Goal: Transaction & Acquisition: Purchase product/service

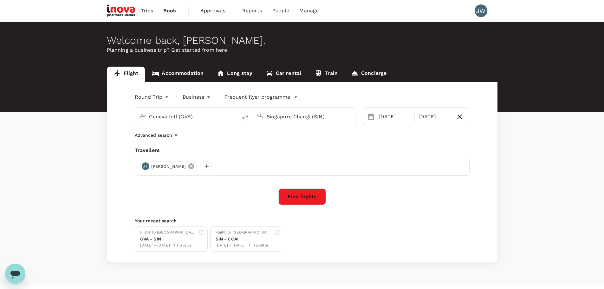
click at [188, 166] on icon at bounding box center [191, 166] width 6 height 6
click at [146, 166] on div at bounding box center [145, 166] width 10 height 10
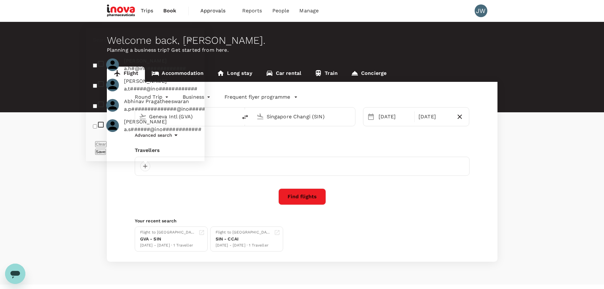
click at [141, 45] on input "text" at bounding box center [138, 40] width 90 height 10
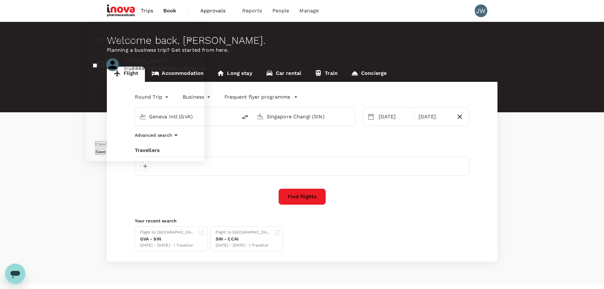
type input "richard learw"
click at [96, 68] on input "checkbox" at bounding box center [95, 65] width 4 height 4
checkbox input "true"
click at [106, 152] on button "Save" at bounding box center [100, 152] width 11 height 6
click at [302, 196] on button "Find flights" at bounding box center [302, 196] width 48 height 16
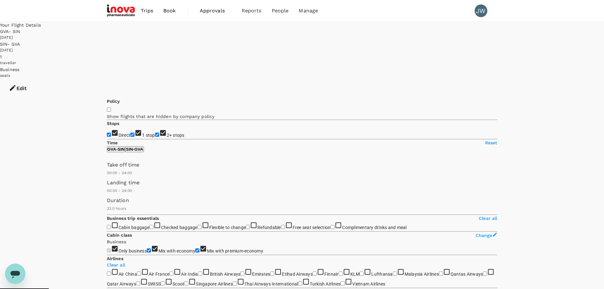
click at [155, 132] on input "2+ stops" at bounding box center [157, 134] width 4 height 4
checkbox input "false"
type input "2320"
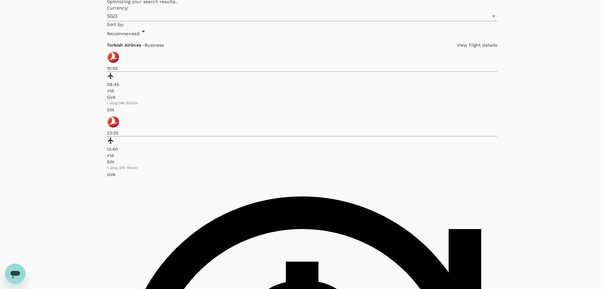
scroll to position [475, 0]
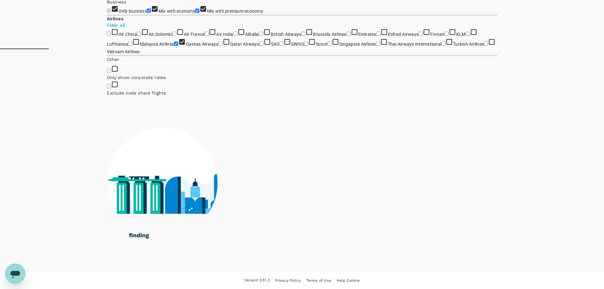
click at [174, 46] on input "Qantas Airways" at bounding box center [176, 44] width 4 height 4
checkbox input "true"
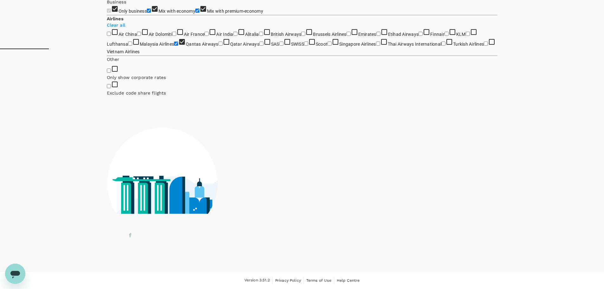
click at [279, 46] on input "SWISS" at bounding box center [281, 44] width 4 height 4
checkbox input "true"
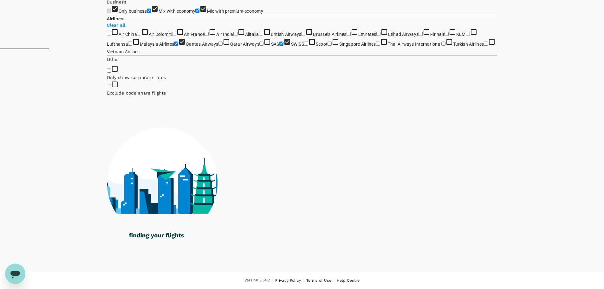
click at [174, 46] on input "Qantas Airways" at bounding box center [176, 44] width 4 height 4
checkbox input "false"
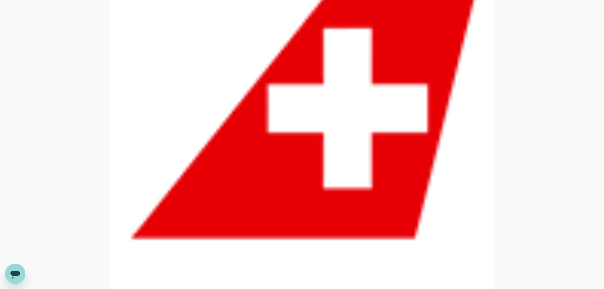
type input "SGD"
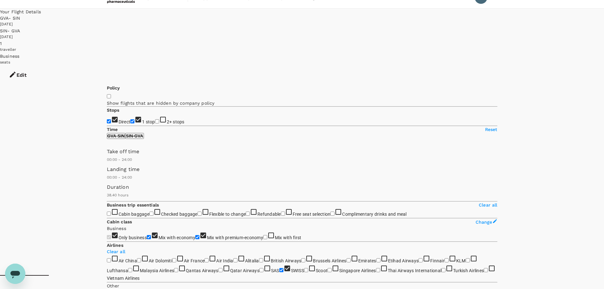
scroll to position [584, 0]
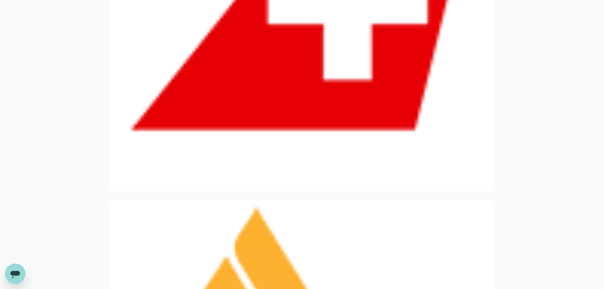
checkbox input "false"
checkbox input "true"
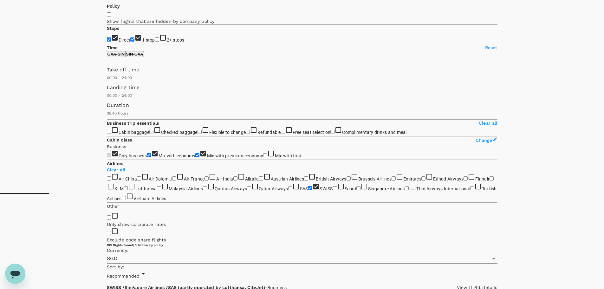
scroll to position [0, 0]
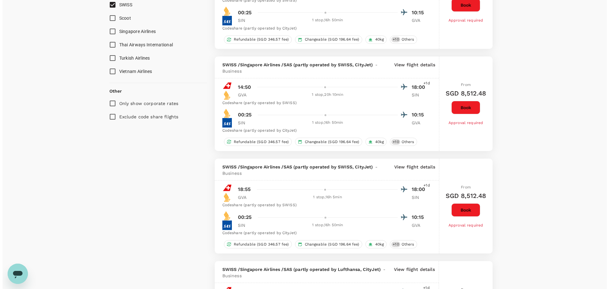
scroll to position [761, 0]
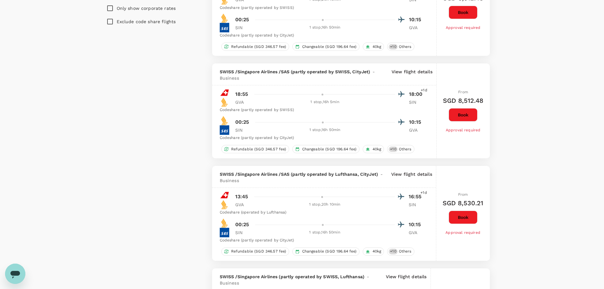
click at [404, 69] on p "View flight details" at bounding box center [411, 74] width 41 height 13
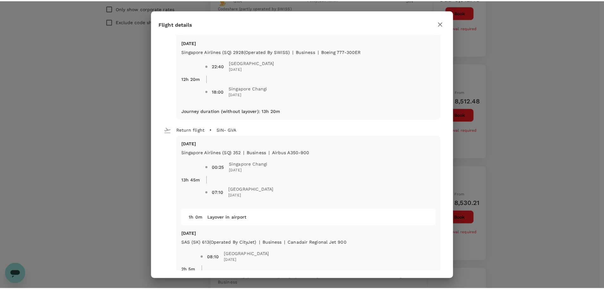
scroll to position [145, 0]
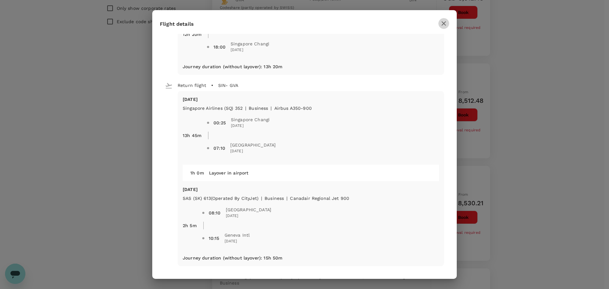
click at [443, 24] on icon "button" at bounding box center [444, 24] width 8 height 8
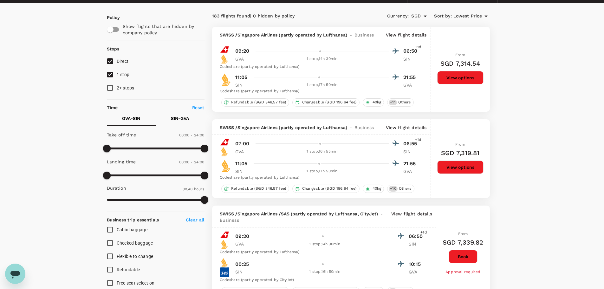
scroll to position [0, 0]
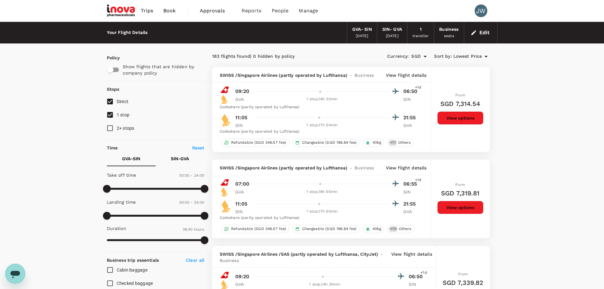
click at [396, 37] on div "[DATE]" at bounding box center [392, 36] width 13 height 6
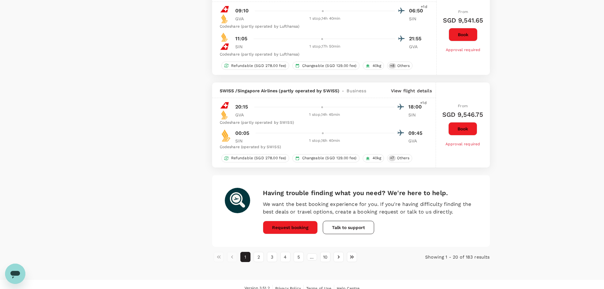
scroll to position [1807, 0]
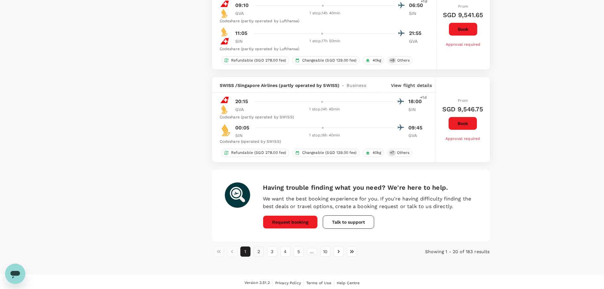
click at [262, 251] on button "2" at bounding box center [259, 251] width 10 height 10
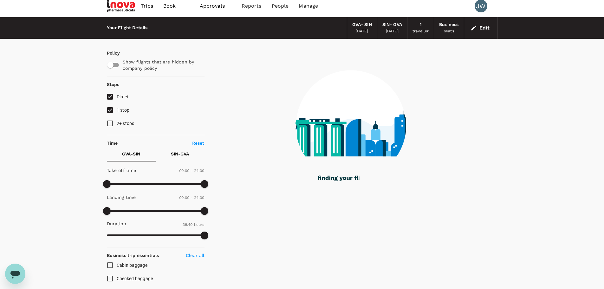
scroll to position [0, 0]
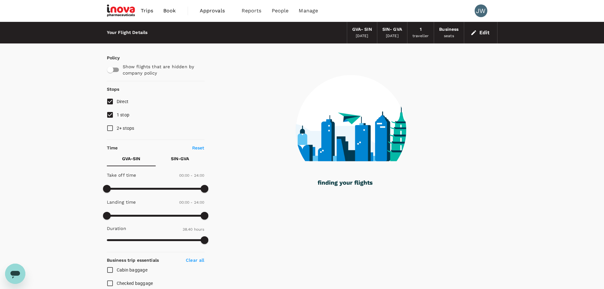
checkbox input "true"
checkbox input "false"
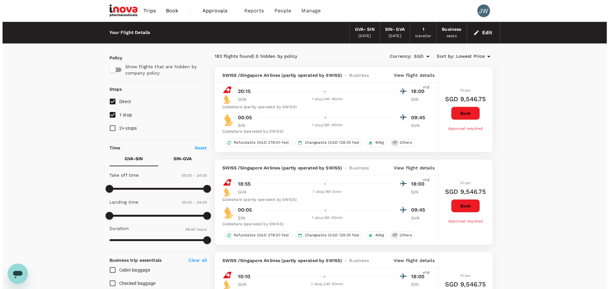
scroll to position [95, 0]
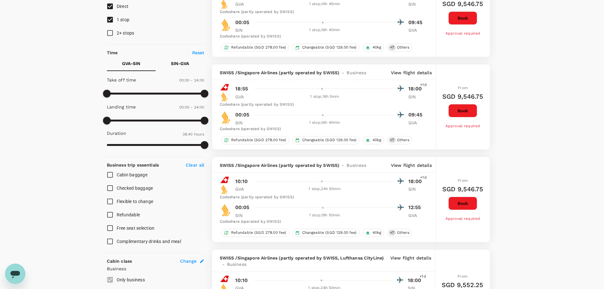
click at [408, 74] on p "View flight details" at bounding box center [411, 72] width 41 height 6
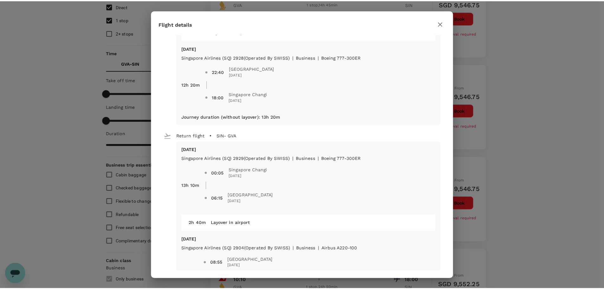
scroll to position [145, 0]
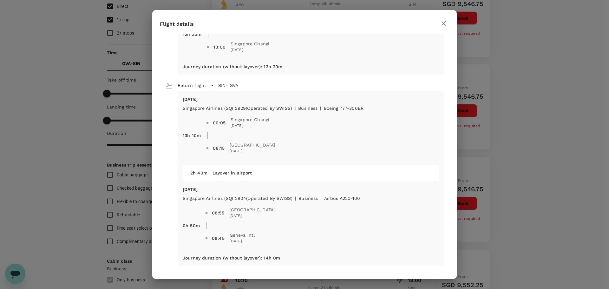
click at [445, 21] on icon "button" at bounding box center [444, 24] width 8 height 8
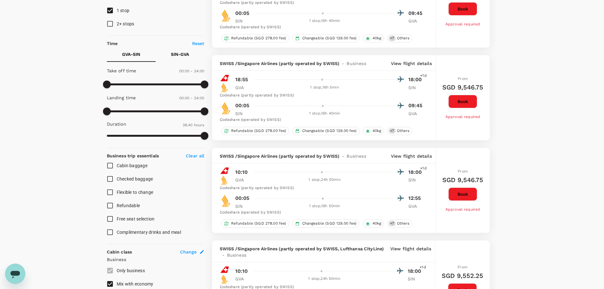
scroll to position [95, 0]
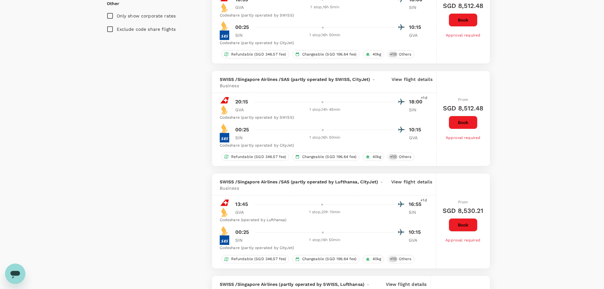
scroll to position [761, 0]
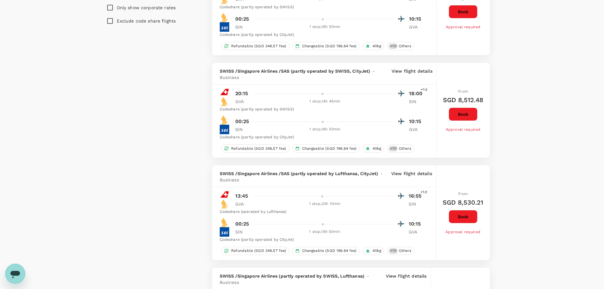
click at [110, 21] on input "Exclude code share flights" at bounding box center [109, 20] width 13 height 13
checkbox input "true"
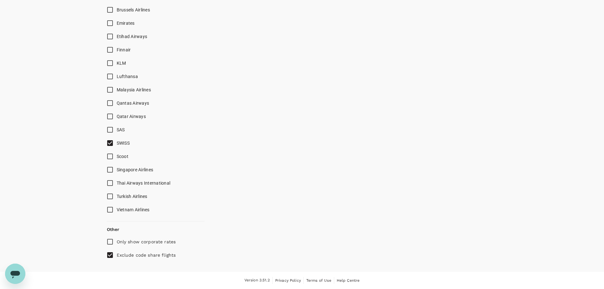
checkbox input "true"
checkbox input "false"
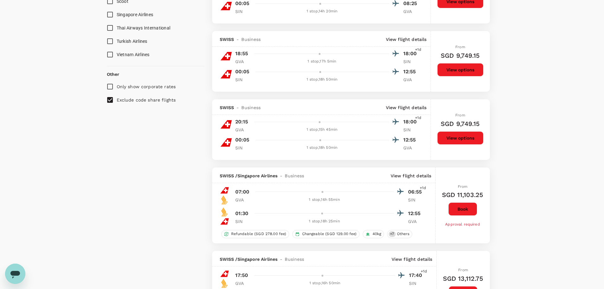
scroll to position [571, 0]
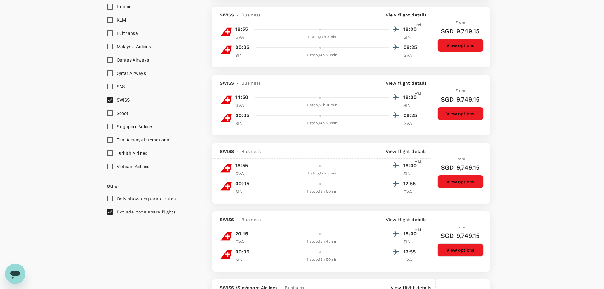
click at [110, 210] on input "Exclude code share flights" at bounding box center [109, 211] width 13 height 13
checkbox input "false"
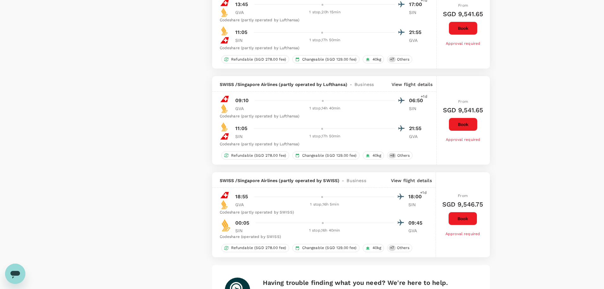
scroll to position [1807, 0]
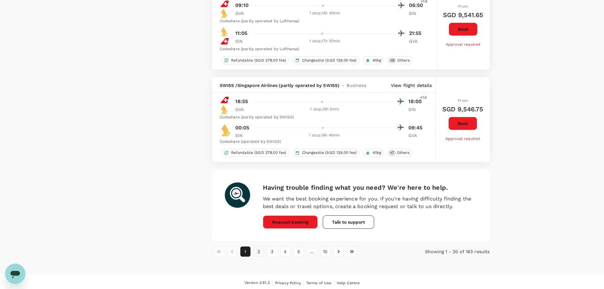
click at [257, 253] on button "2" at bounding box center [259, 251] width 10 height 10
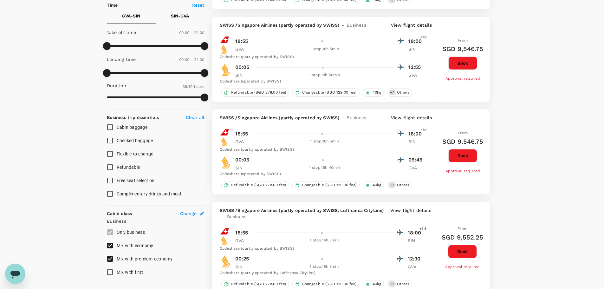
scroll to position [0, 0]
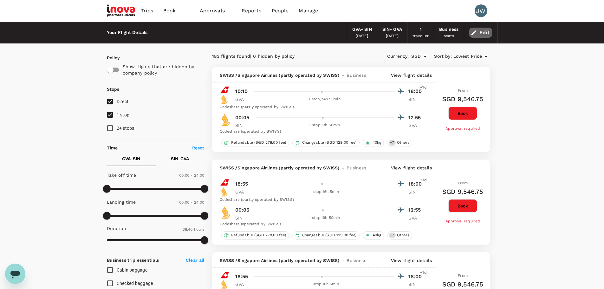
click at [480, 31] on button "Edit" at bounding box center [480, 33] width 23 height 10
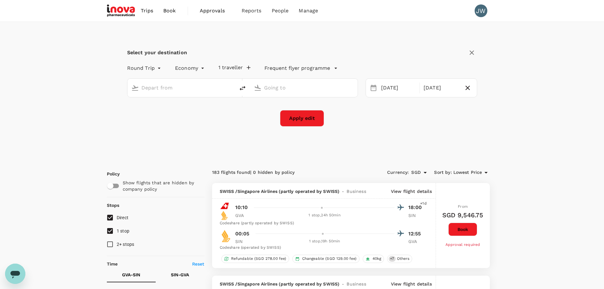
type input "business"
type input "Geneva Intl (GVA)"
type input "Singapore Changi (SIN)"
click at [431, 91] on div "21 Nov" at bounding box center [441, 88] width 40 height 12
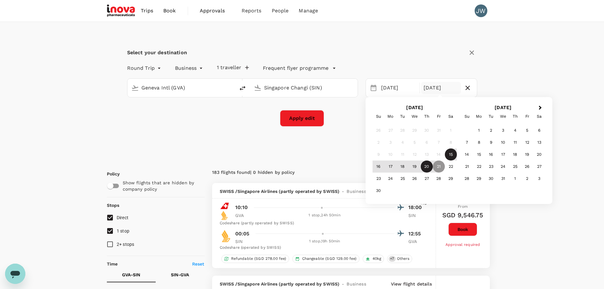
click at [424, 168] on div "20" at bounding box center [427, 166] width 12 height 12
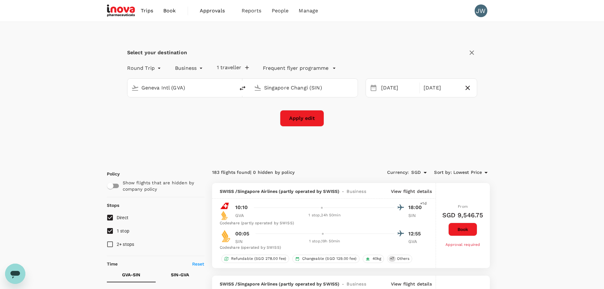
click at [309, 120] on button "Apply edit" at bounding box center [302, 118] width 44 height 16
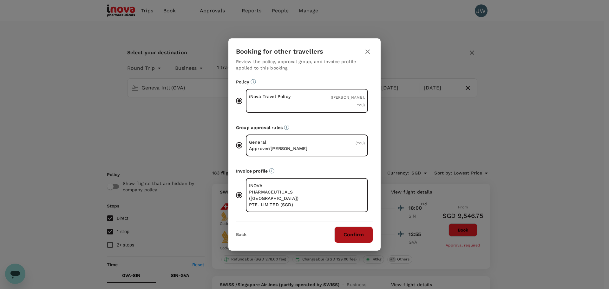
click at [339, 234] on button "Confirm" at bounding box center [353, 234] width 39 height 16
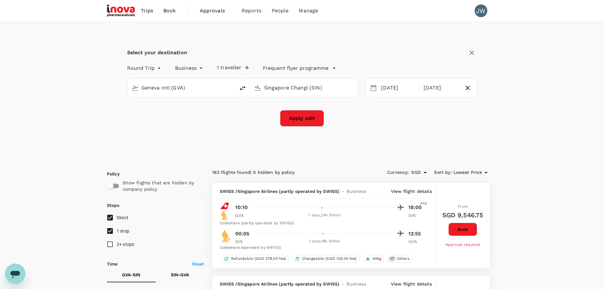
checkbox input "false"
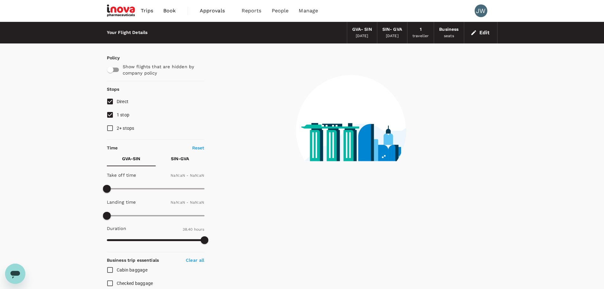
checkbox input "false"
type input "1440"
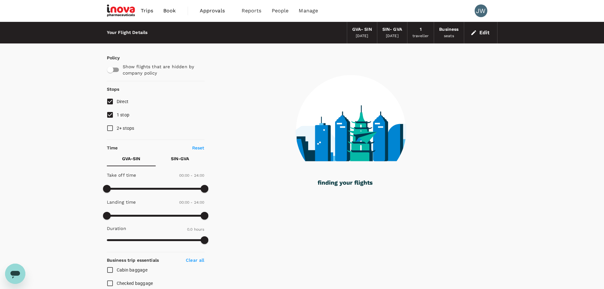
type input "1920"
checkbox input "true"
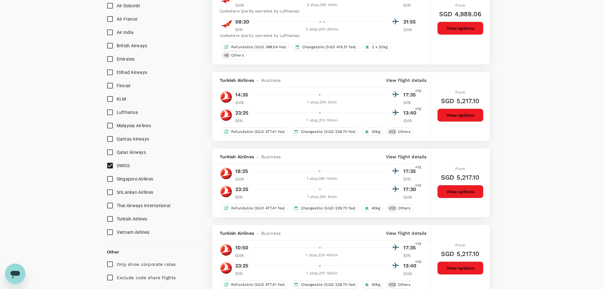
scroll to position [584, 0]
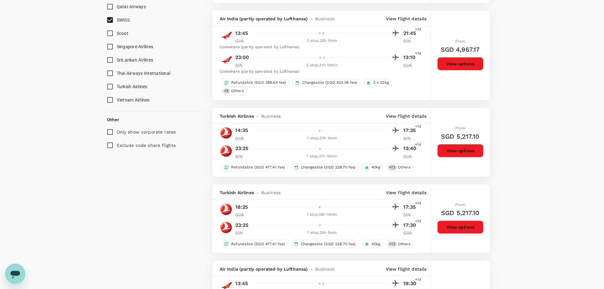
click at [110, 20] on input "SWISS" at bounding box center [109, 19] width 13 height 13
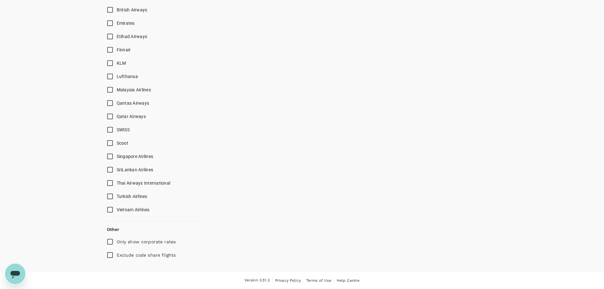
scroll to position [474, 0]
click at [109, 130] on input "SWISS" at bounding box center [109, 129] width 13 height 13
checkbox input "false"
checkbox input "true"
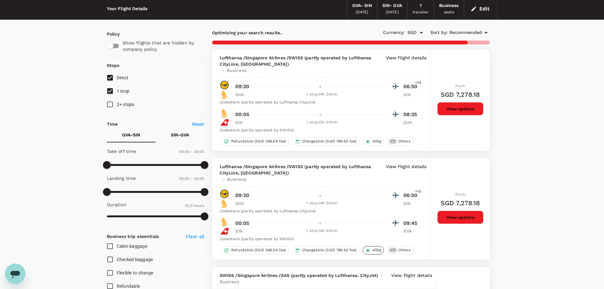
scroll to position [0, 0]
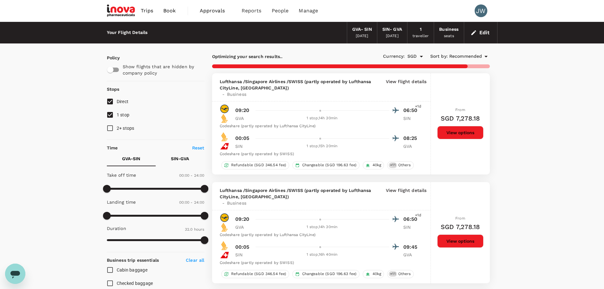
type input "2245"
click at [477, 57] on span "Recommended" at bounding box center [465, 56] width 33 height 7
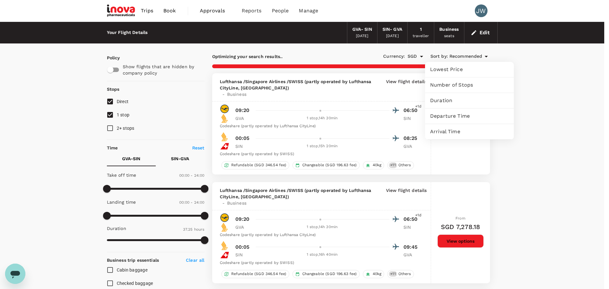
click at [445, 71] on span "Lowest Price" at bounding box center [469, 70] width 79 height 8
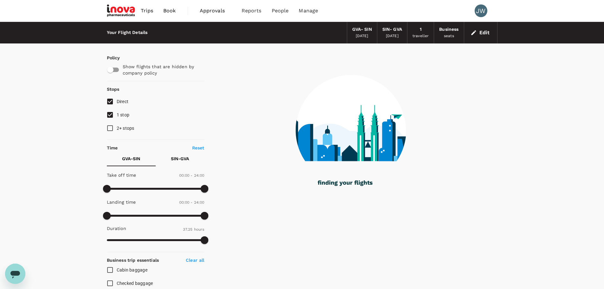
checkbox input "false"
checkbox input "true"
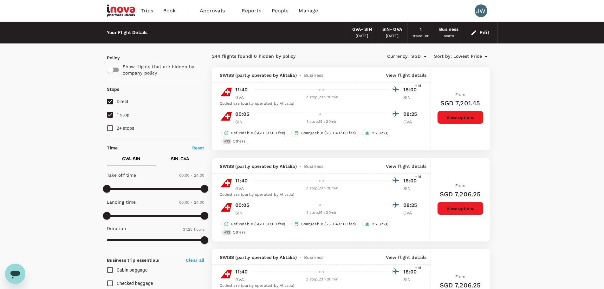
click at [110, 115] on input "1 stop" at bounding box center [109, 114] width 13 height 13
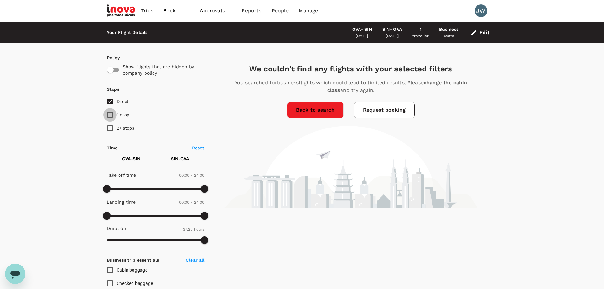
click at [110, 115] on input "1 stop" at bounding box center [109, 114] width 13 height 13
checkbox input "true"
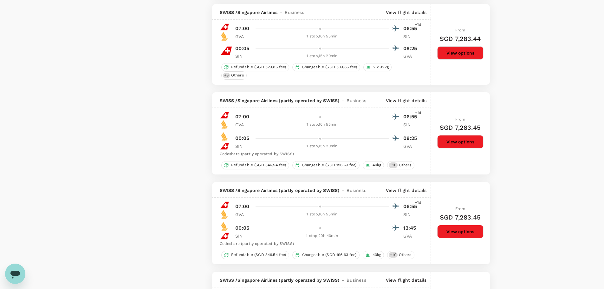
scroll to position [1807, 0]
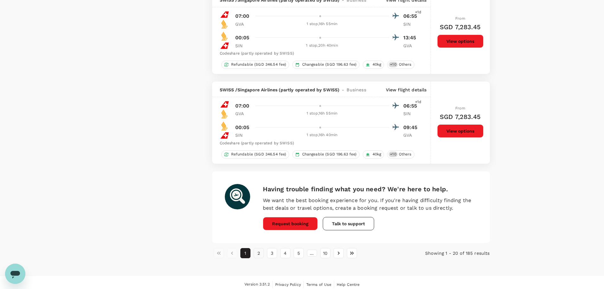
click at [260, 249] on button "2" at bounding box center [259, 253] width 10 height 10
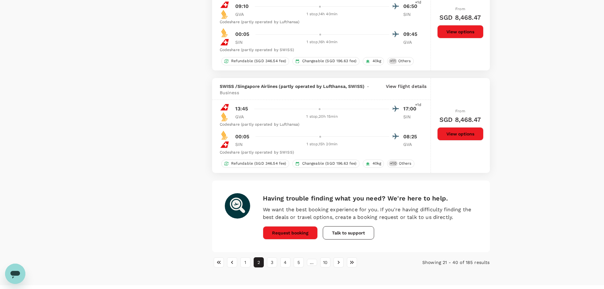
scroll to position [1778, 0]
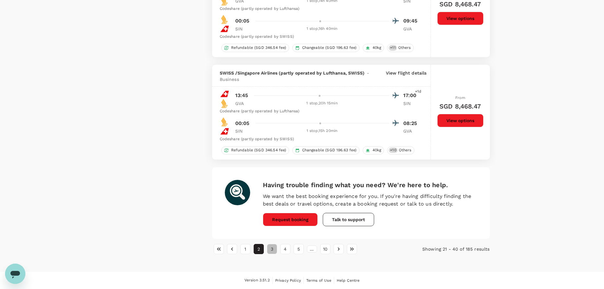
click at [272, 250] on button "3" at bounding box center [272, 249] width 10 height 10
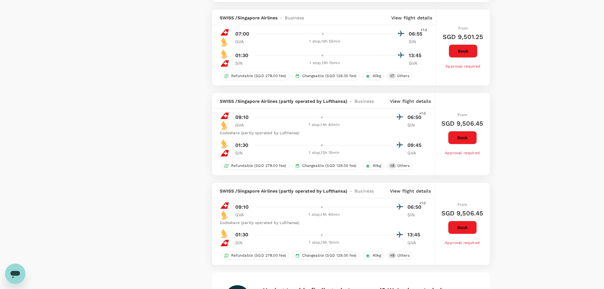
scroll to position [1521, 0]
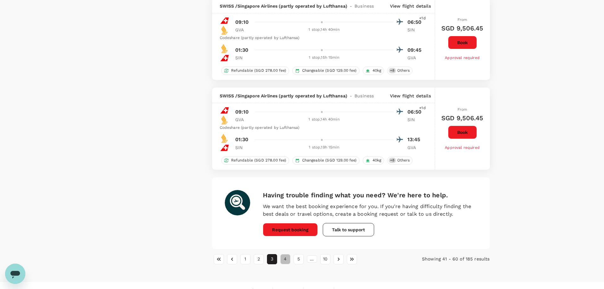
click at [288, 259] on button "4" at bounding box center [285, 259] width 10 height 10
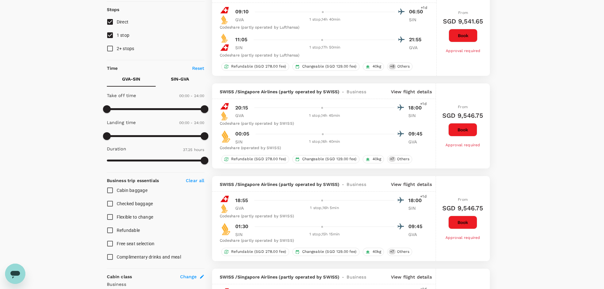
scroll to position [0, 0]
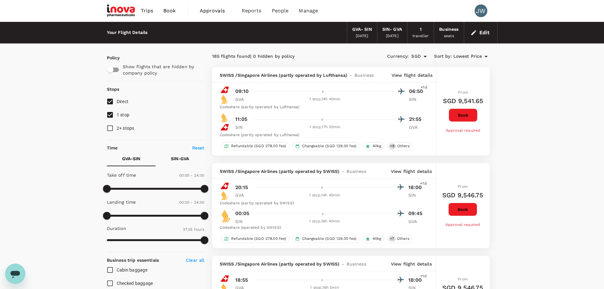
click at [484, 33] on button "Edit" at bounding box center [480, 33] width 23 height 10
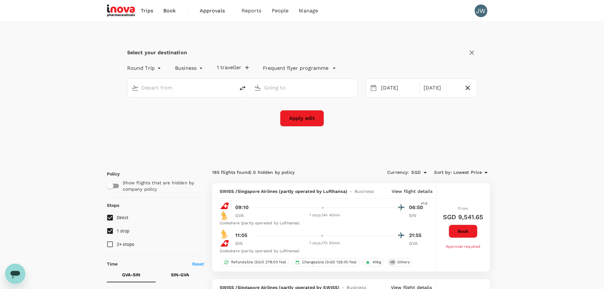
type input "Geneva Intl (GVA)"
type input "Singapore Changi (SIN)"
click at [439, 87] on div "20 Nov" at bounding box center [441, 88] width 40 height 12
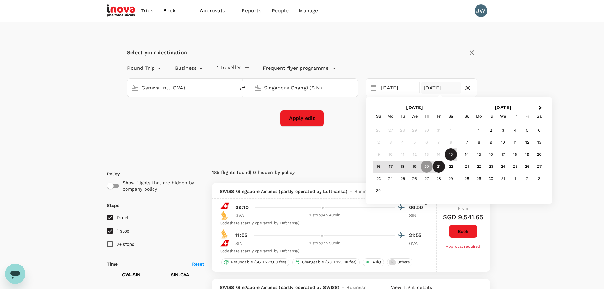
click at [437, 167] on div "21" at bounding box center [439, 166] width 12 height 12
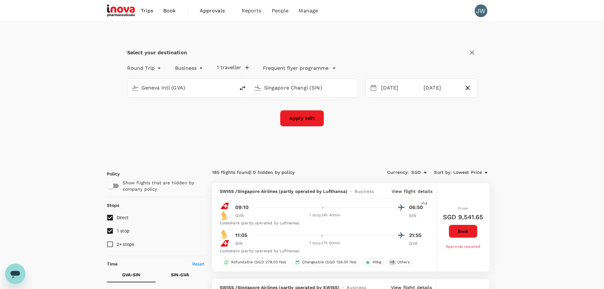
click at [307, 116] on button "Apply edit" at bounding box center [302, 118] width 44 height 16
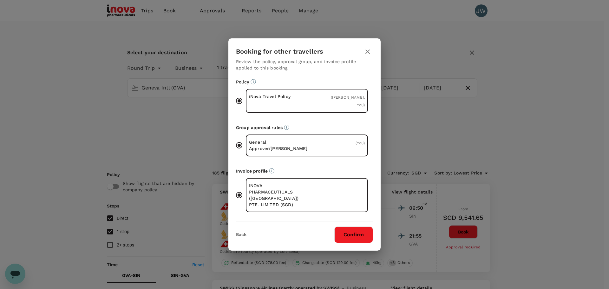
click at [350, 234] on button "Confirm" at bounding box center [353, 234] width 39 height 16
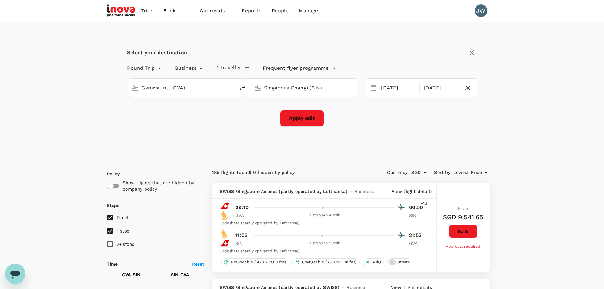
checkbox input "false"
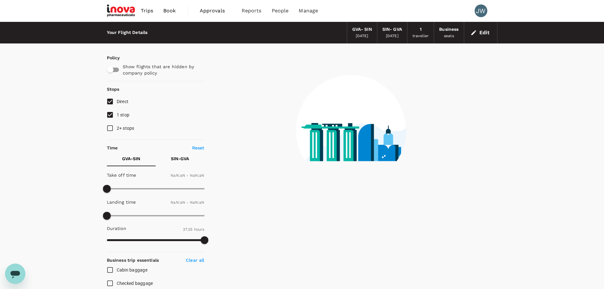
checkbox input "false"
type input "1440"
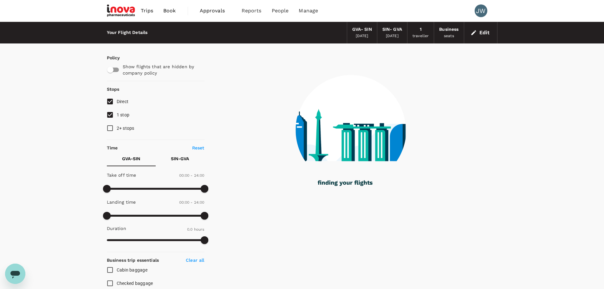
type input "1920"
checkbox input "true"
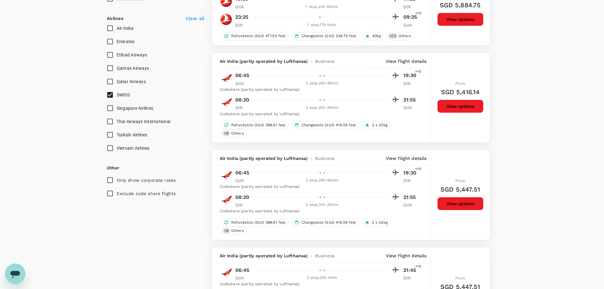
scroll to position [394, 0]
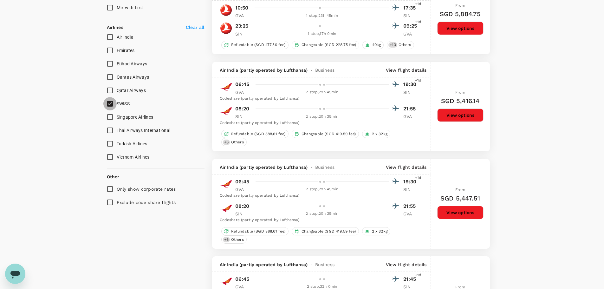
click at [111, 107] on input "SWISS" at bounding box center [109, 103] width 13 height 13
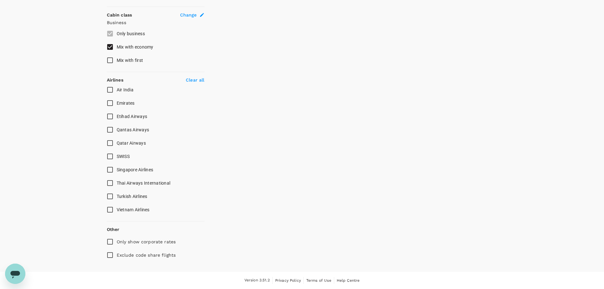
click at [108, 157] on input "SWISS" at bounding box center [109, 156] width 13 height 13
checkbox input "true"
type input "2320"
checkbox input "false"
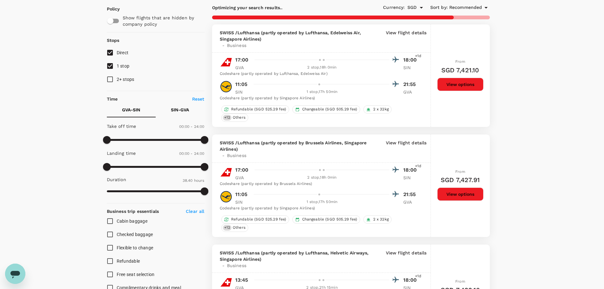
scroll to position [0, 0]
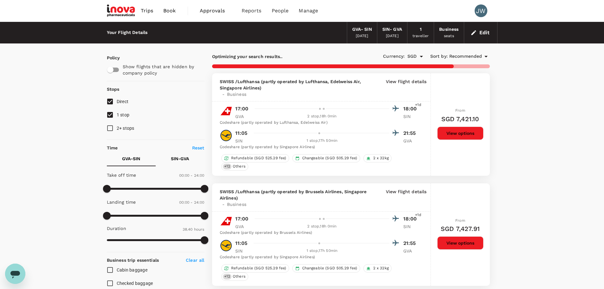
checkbox input "false"
checkbox input "true"
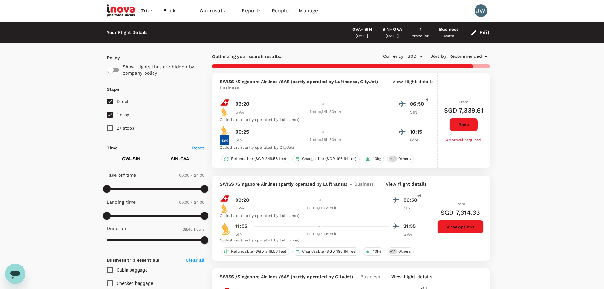
click at [451, 56] on span "Recommended" at bounding box center [465, 56] width 33 height 7
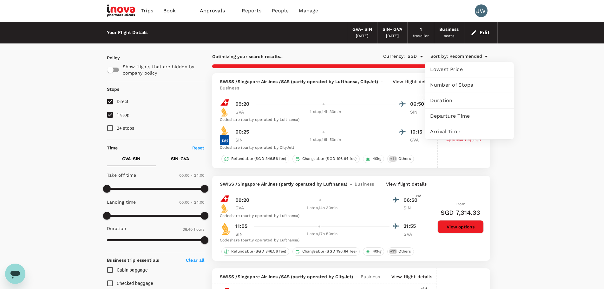
click at [452, 68] on span "Lowest Price" at bounding box center [469, 70] width 79 height 8
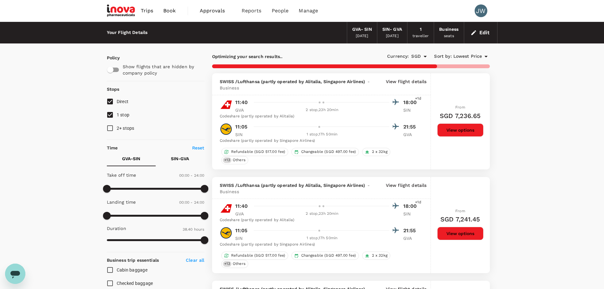
click at [110, 114] on input "1 stop" at bounding box center [109, 114] width 13 height 13
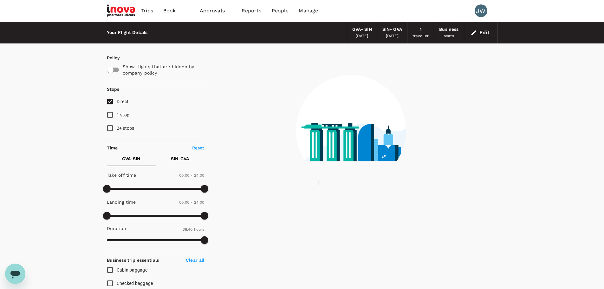
click at [110, 114] on input "1 stop" at bounding box center [109, 114] width 13 height 13
checkbox input "true"
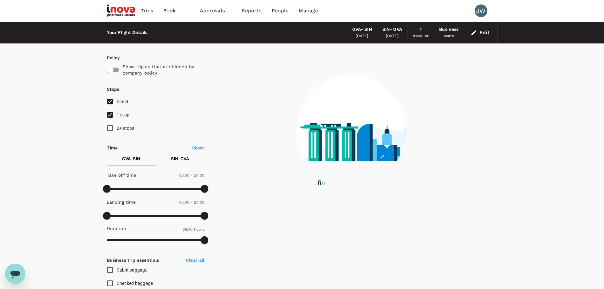
checkbox input "false"
checkbox input "true"
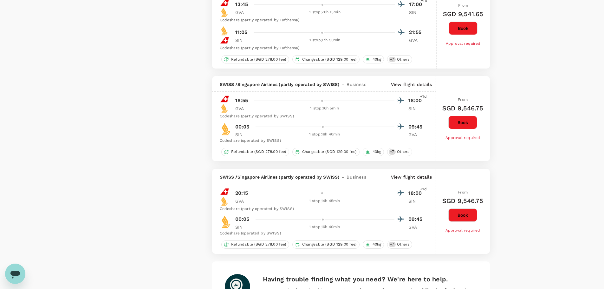
scroll to position [1712, 0]
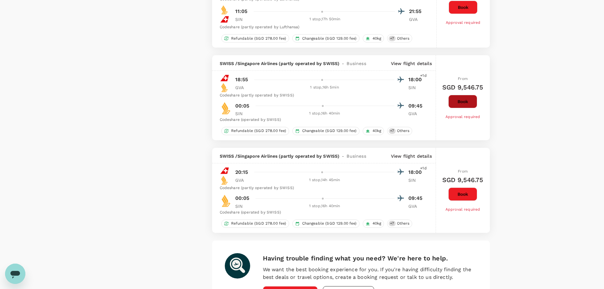
click at [463, 103] on button "Book" at bounding box center [462, 101] width 29 height 13
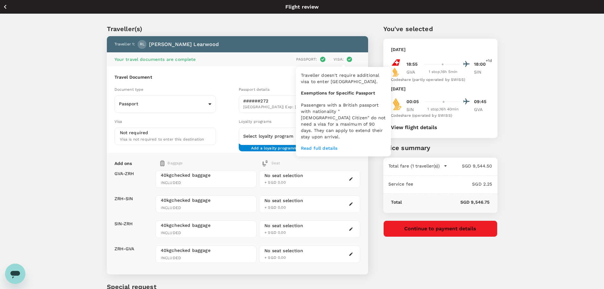
click at [329, 145] on p "Read full details" at bounding box center [343, 148] width 85 height 6
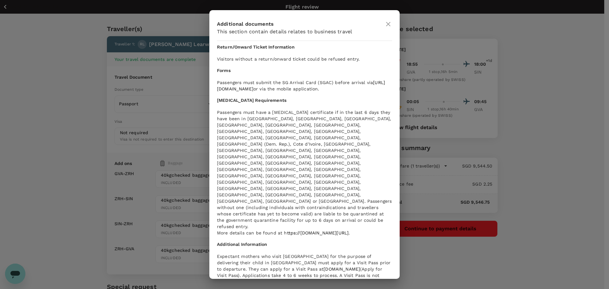
scroll to position [190, 0]
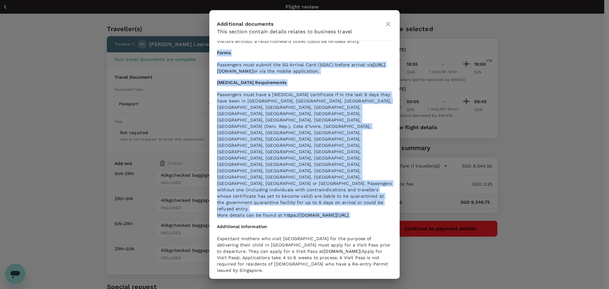
drag, startPoint x: 217, startPoint y: 53, endPoint x: 358, endPoint y: 167, distance: 181.2
copy div "Forms Passengers must submit the SG Arrival Card (SGAC) before arrival via http…"
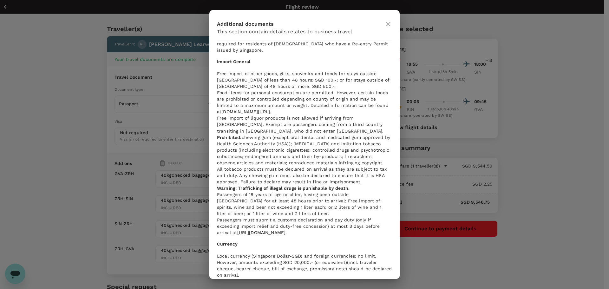
scroll to position [489, 0]
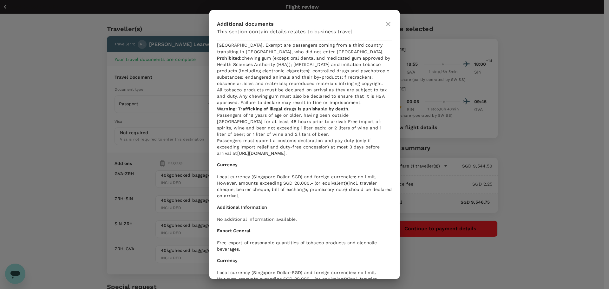
click at [389, 21] on icon at bounding box center [388, 24] width 8 height 8
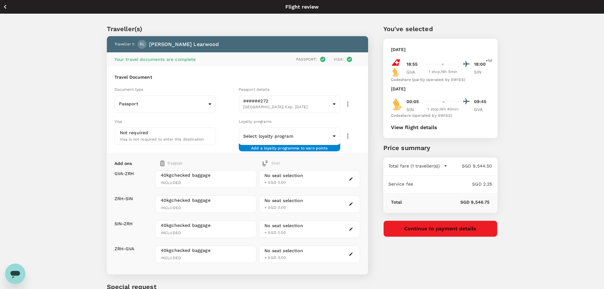
click at [51, 82] on div "Traveller(s) Traveller 1 : RL Richard Learwood Your travel documents are comple…" at bounding box center [302, 176] width 604 height 324
click at [409, 128] on button "View flight details" at bounding box center [414, 128] width 46 height 6
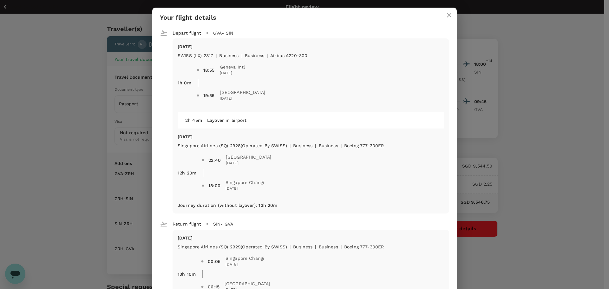
scroll to position [0, 0]
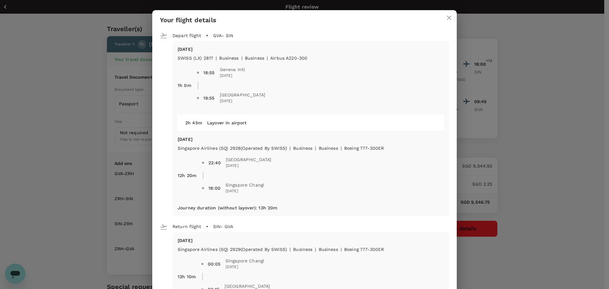
click at [447, 17] on icon "close" at bounding box center [449, 18] width 8 height 8
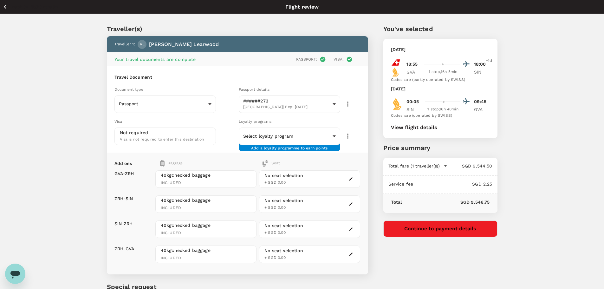
click at [296, 178] on div "No seat selection" at bounding box center [283, 175] width 39 height 7
click at [351, 179] on icon "button" at bounding box center [350, 178] width 3 height 3
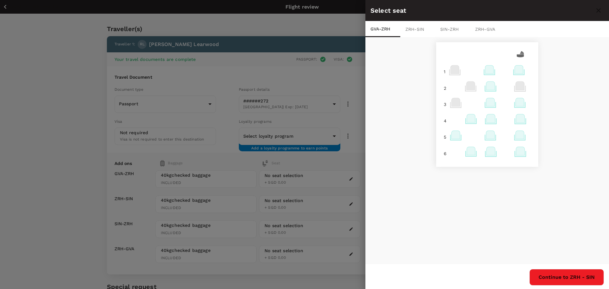
click at [515, 105] on icon at bounding box center [519, 102] width 9 height 8
click at [511, 89] on p "Select" at bounding box center [513, 88] width 14 height 6
click at [558, 273] on button "Continue to ZRH - SIN" at bounding box center [566, 277] width 74 height 16
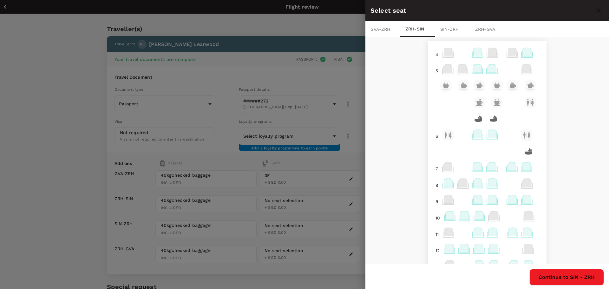
click at [508, 201] on icon at bounding box center [511, 199] width 9 height 8
click at [578, 184] on p "Select" at bounding box center [583, 185] width 14 height 6
click at [546, 280] on button "Continue to SIN - ZRH" at bounding box center [566, 277] width 74 height 16
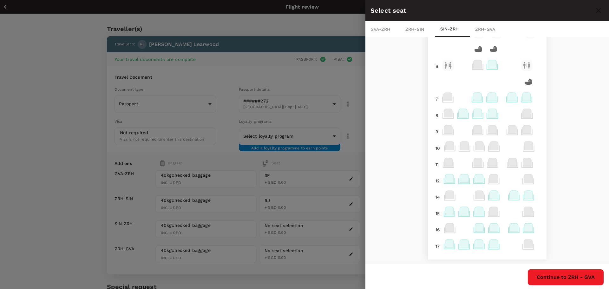
scroll to position [1, 0]
click at [509, 194] on icon at bounding box center [513, 194] width 9 height 8
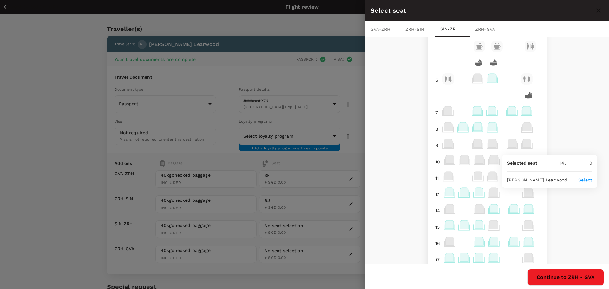
scroll to position [71, 0]
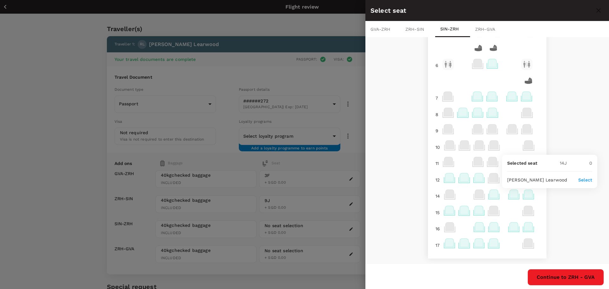
click at [582, 180] on p "Select" at bounding box center [585, 180] width 14 height 6
click at [566, 276] on button "Continue to ZRH - GVA" at bounding box center [565, 277] width 76 height 16
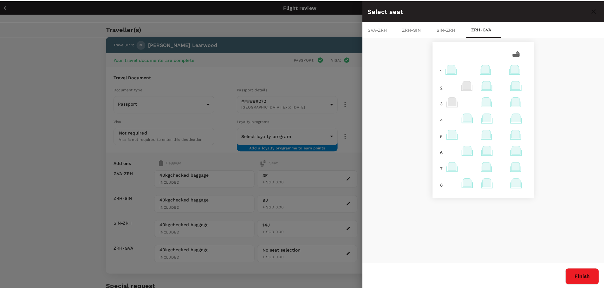
scroll to position [0, 0]
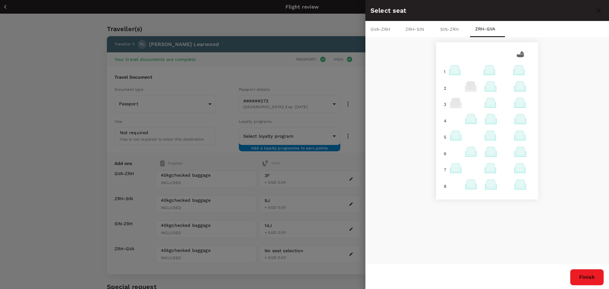
click at [454, 134] on icon at bounding box center [455, 135] width 9 height 8
click at [526, 121] on p "Select" at bounding box center [529, 121] width 14 height 6
click at [589, 280] on button "Finish" at bounding box center [587, 277] width 34 height 16
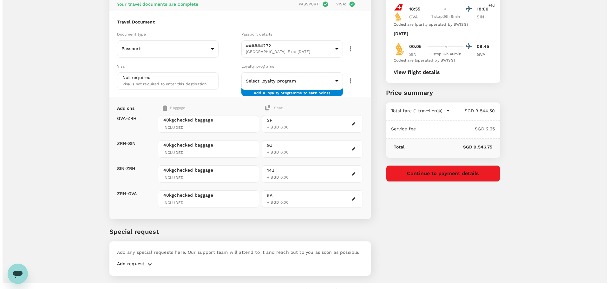
scroll to position [67, 0]
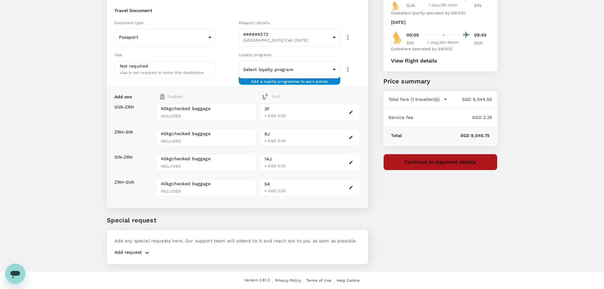
click at [411, 159] on button "Continue to payment details" at bounding box center [440, 162] width 114 height 16
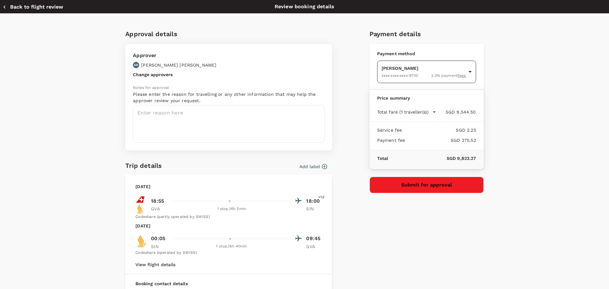
click at [469, 68] on body "Back to flight results Flight review Traveller(s) Traveller 1 : RL Richard Lear…" at bounding box center [304, 110] width 609 height 355
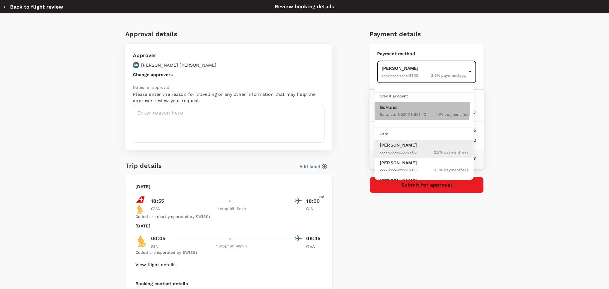
click at [393, 108] on p "GoFluid" at bounding box center [423, 107] width 89 height 6
type input "9e677c2c-1b51-4fb9-8b8e-e61d94c42ce6"
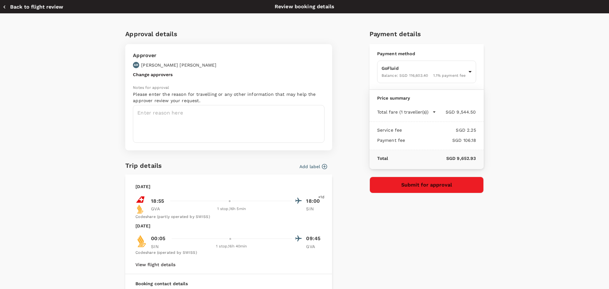
click at [137, 77] on button "Change approvers" at bounding box center [153, 74] width 40 height 5
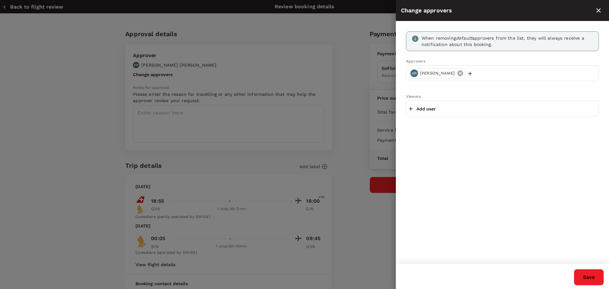
click at [457, 73] on icon at bounding box center [460, 73] width 6 height 6
click at [430, 74] on p "Add user" at bounding box center [425, 73] width 19 height 6
click at [430, 74] on input "text" at bounding box center [502, 73] width 187 height 10
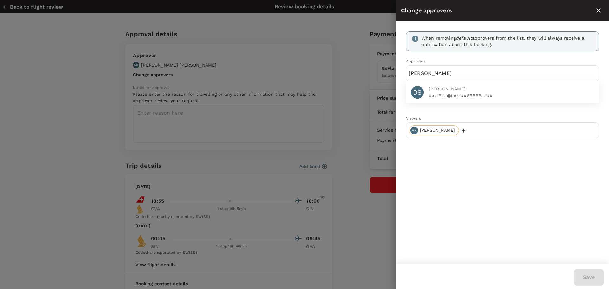
type input "dan"
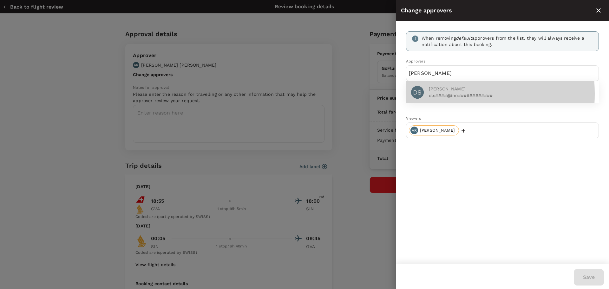
click at [417, 94] on div "DS" at bounding box center [417, 92] width 13 height 13
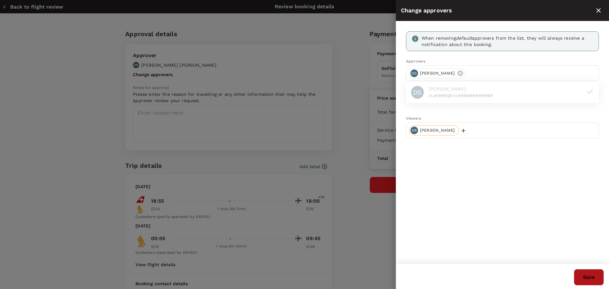
click at [589, 277] on button "Save" at bounding box center [588, 277] width 30 height 16
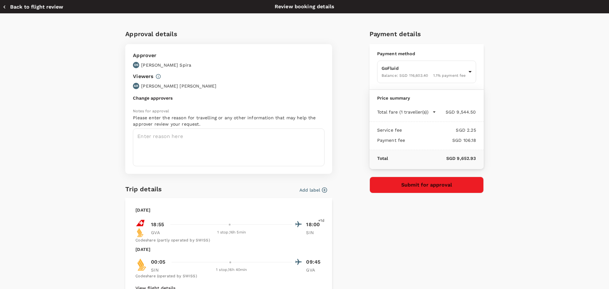
click at [135, 64] on p "DS" at bounding box center [136, 65] width 4 height 4
click at [155, 98] on button "Change approvers" at bounding box center [153, 97] width 40 height 5
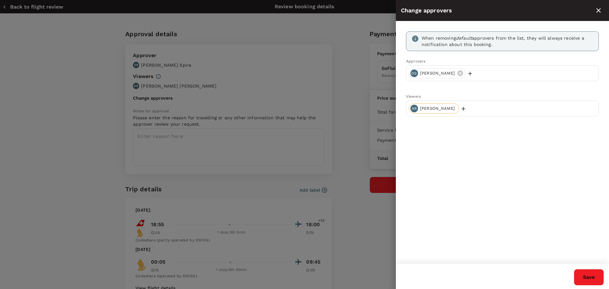
click at [467, 73] on icon "button" at bounding box center [470, 73] width 6 height 6
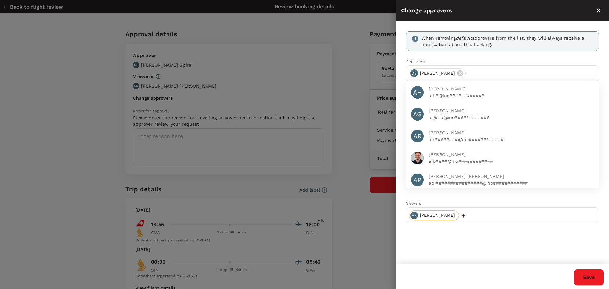
click at [469, 75] on input "text" at bounding box center [532, 73] width 128 height 10
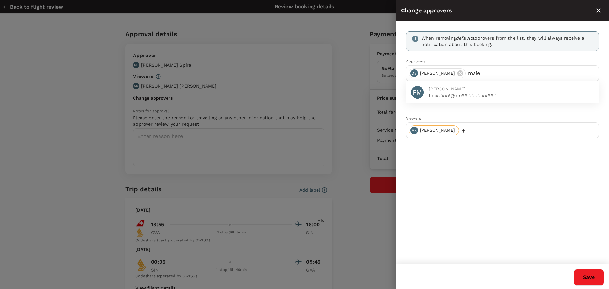
type input "maie"
click at [447, 91] on span "Filomena Maiese" at bounding box center [511, 89] width 165 height 7
click at [592, 275] on button "Save" at bounding box center [588, 277] width 30 height 16
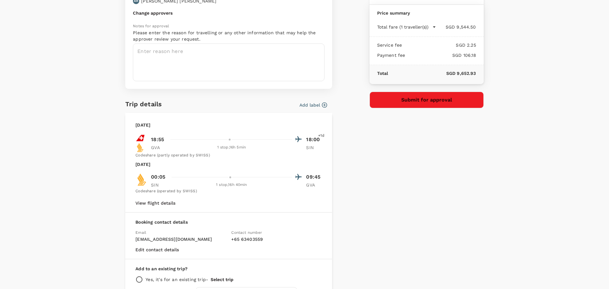
scroll to position [134, 0]
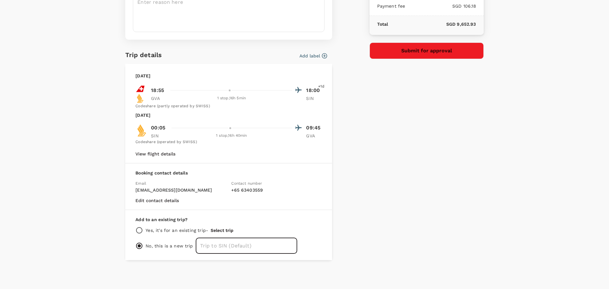
click at [217, 246] on input "text" at bounding box center [246, 246] width 101 height 16
type input "Geneva to Singapore - Richard Learwood"
click at [409, 187] on div "Payment details Payment method GoFluid Balance : SGD 116,603.40 1.1 % payment f…" at bounding box center [423, 75] width 119 height 370
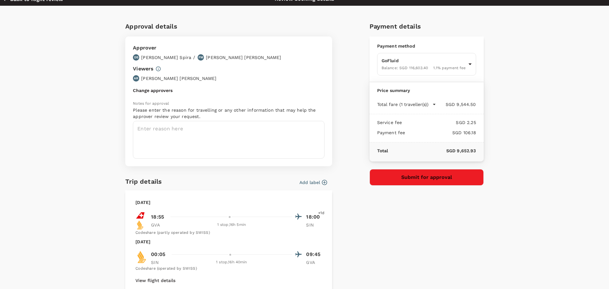
scroll to position [0, 0]
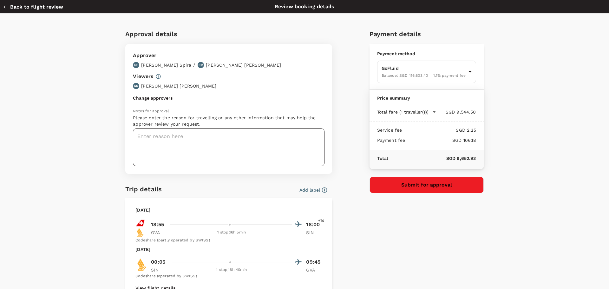
click at [172, 139] on textarea at bounding box center [228, 147] width 191 height 38
